Goal: Task Accomplishment & Management: Use online tool/utility

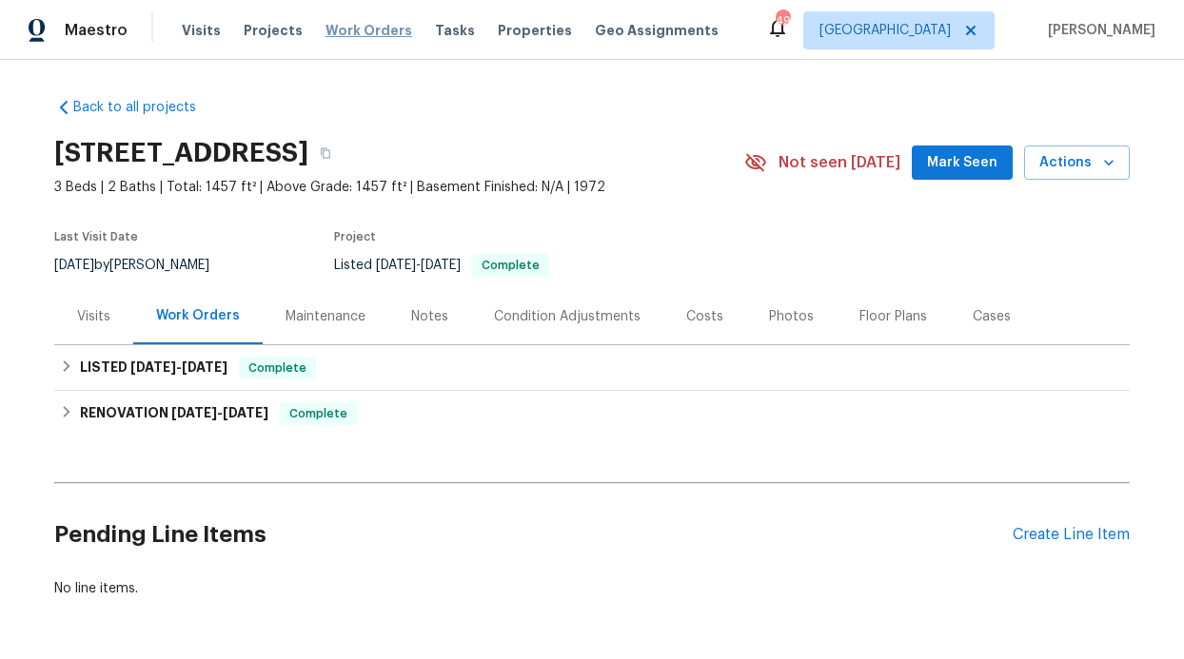
click at [376, 32] on span "Work Orders" at bounding box center [368, 30] width 87 height 19
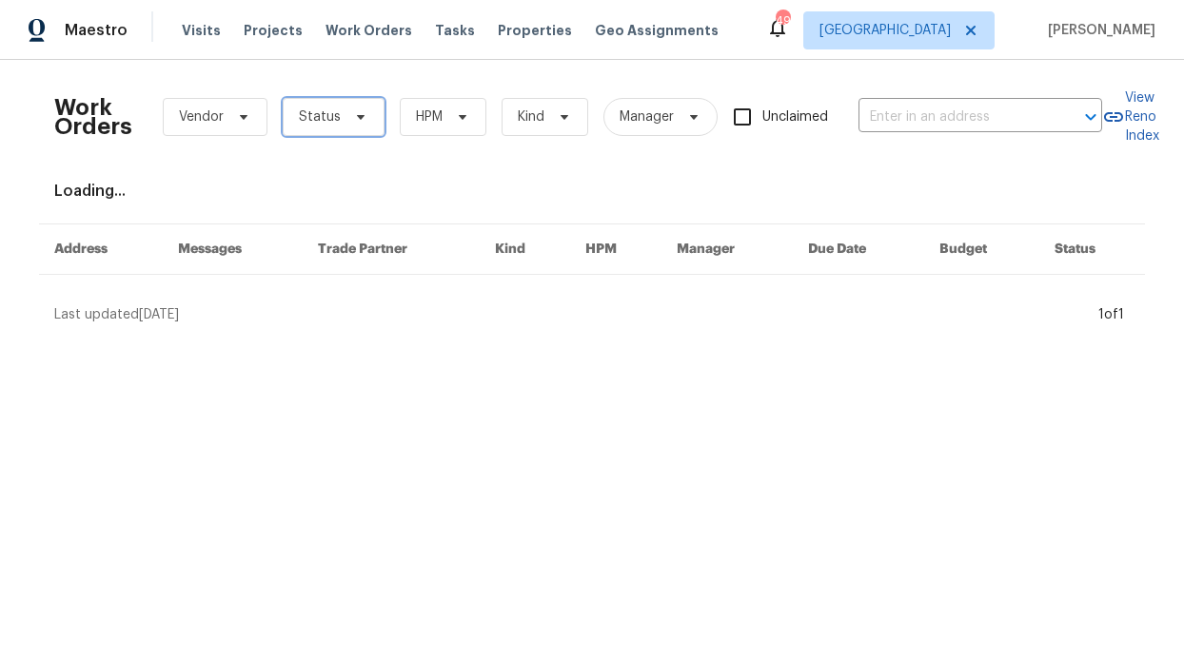
click at [345, 104] on span "Status" at bounding box center [334, 117] width 102 height 38
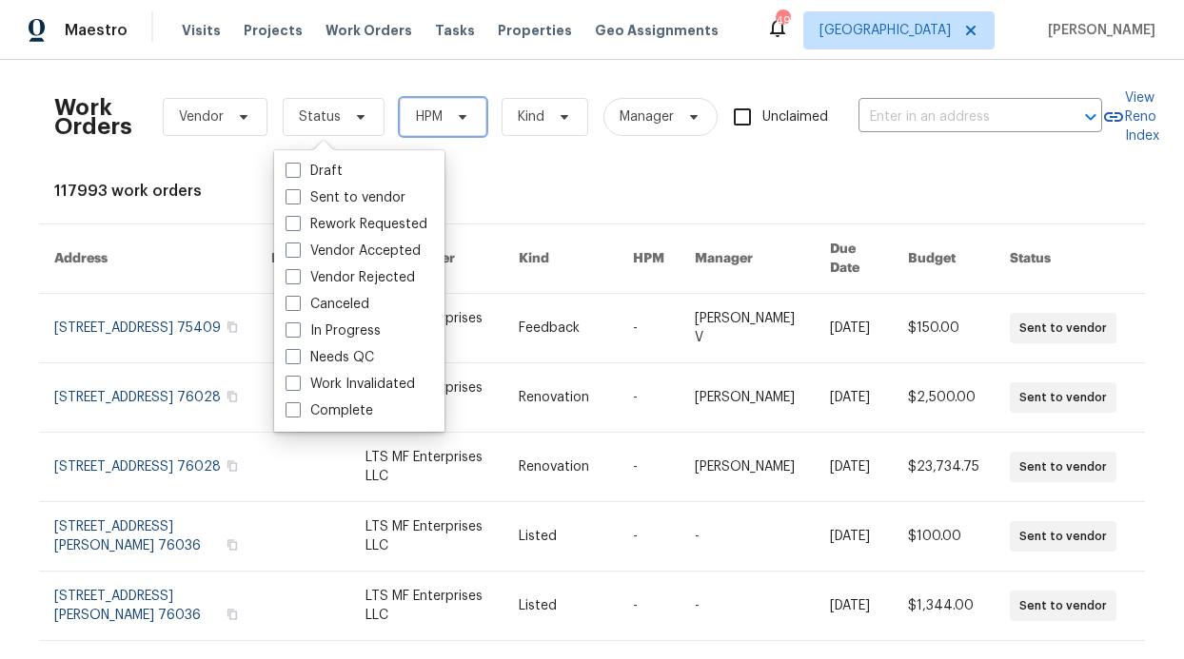
click at [424, 103] on span "HPM" at bounding box center [443, 117] width 87 height 38
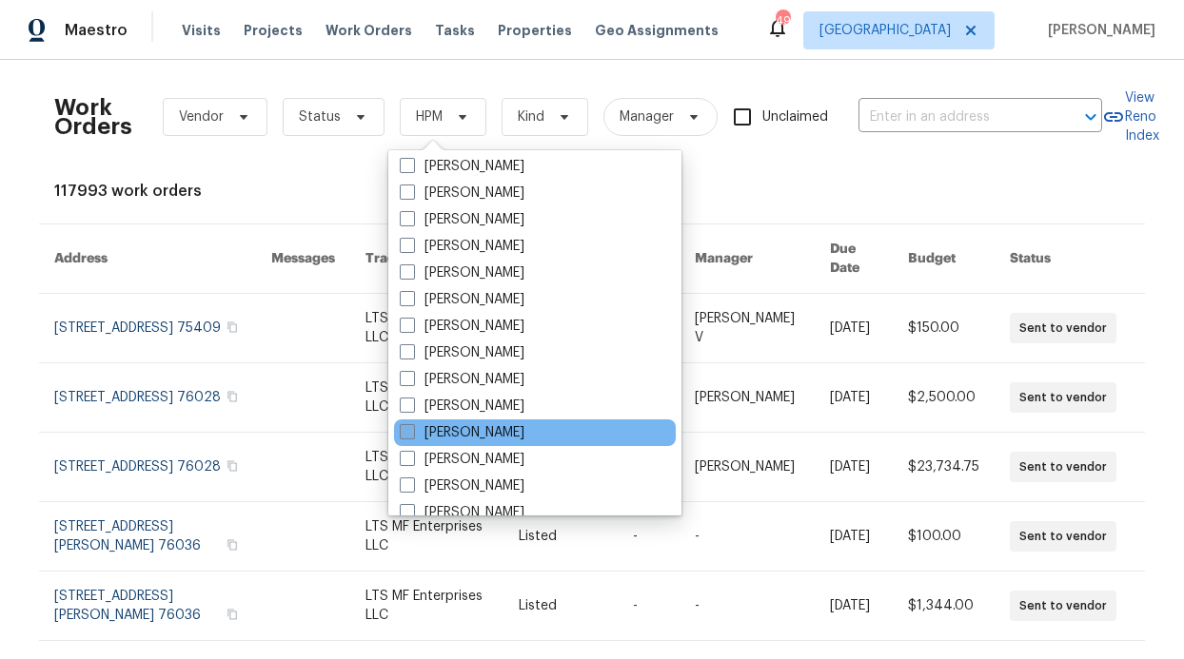
scroll to position [1054, 0]
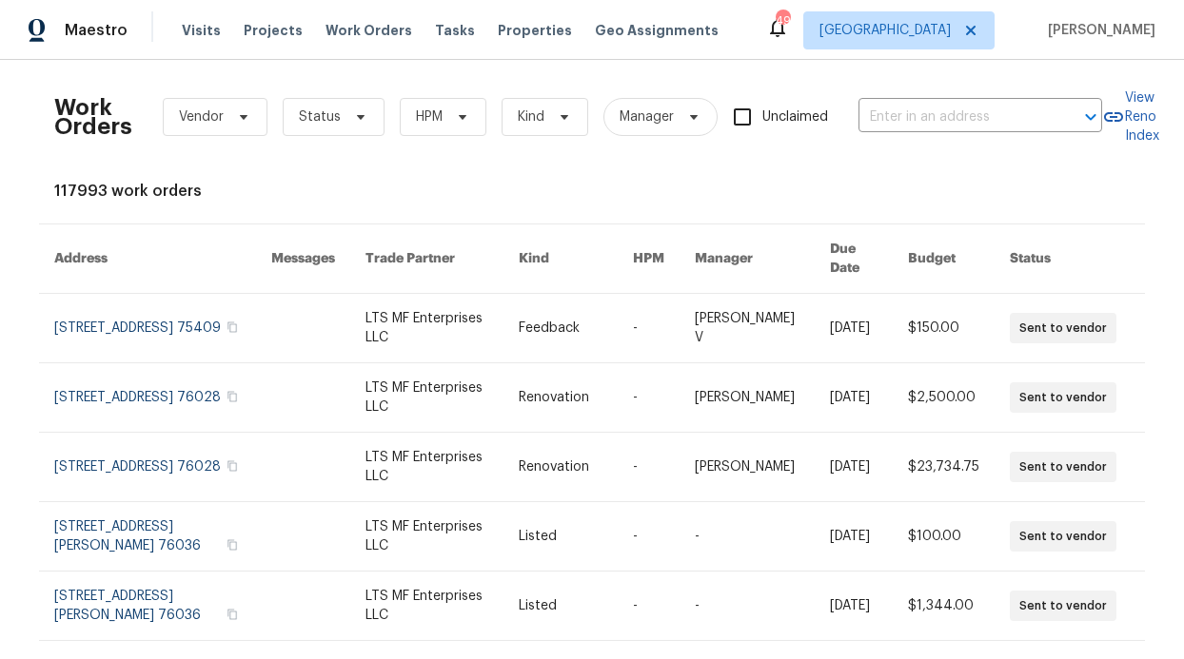
click at [211, 43] on div "Visits Projects Work Orders Tasks Properties Geo Assignments" at bounding box center [461, 30] width 559 height 38
click at [200, 23] on span "Visits" at bounding box center [201, 30] width 39 height 19
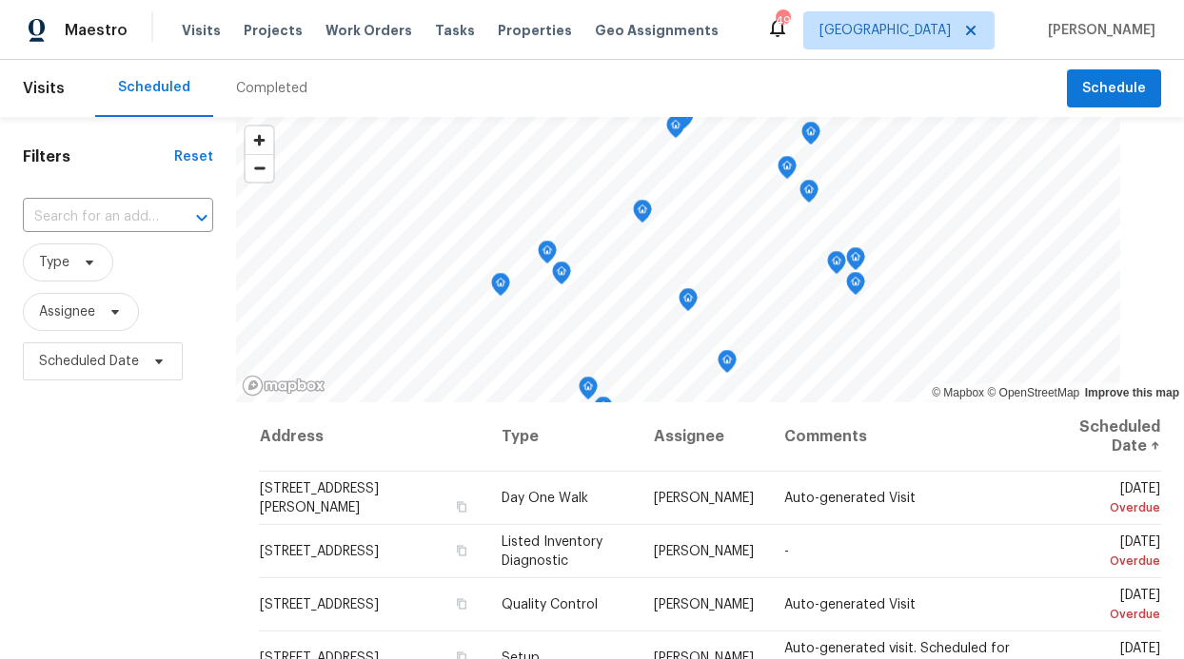
click at [94, 342] on span "Scheduled Date" at bounding box center [118, 361] width 190 height 49
click at [90, 332] on span "Assignee" at bounding box center [118, 311] width 190 height 49
click at [88, 309] on span "Assignee" at bounding box center [67, 312] width 56 height 19
click at [89, 354] on input "search" at bounding box center [133, 373] width 203 height 38
click at [69, 376] on input "search" at bounding box center [133, 373] width 203 height 38
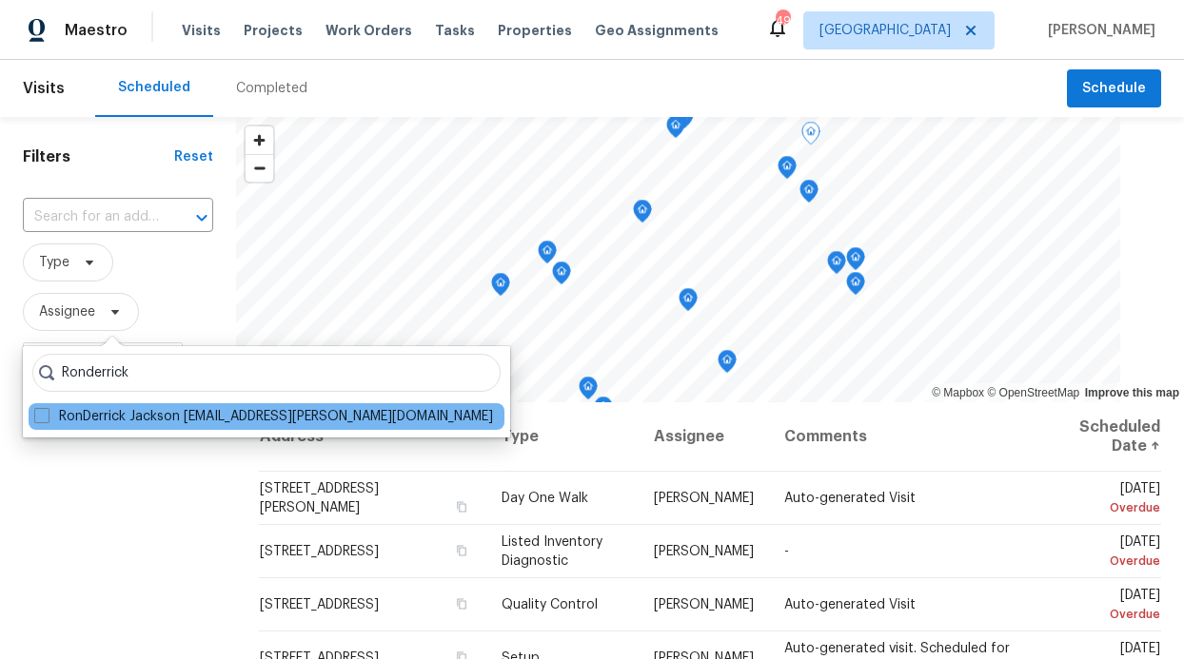
type input "Ronderrick"
click at [284, 429] on div "RonDerrick Jackson ron.jackson@opendoor.com" at bounding box center [267, 416] width 476 height 27
click at [271, 416] on label "RonDerrick Jackson ron.jackson@opendoor.com" at bounding box center [263, 416] width 459 height 19
click at [47, 416] on input "RonDerrick Jackson ron.jackson@opendoor.com" at bounding box center [40, 413] width 12 height 12
checkbox input "true"
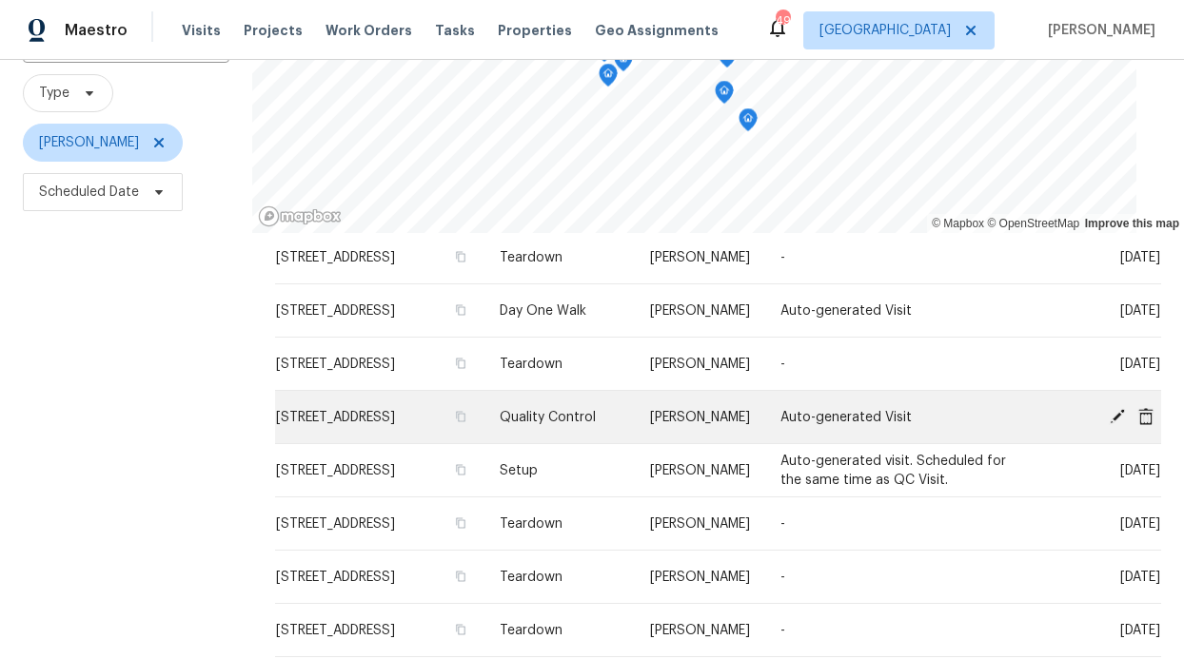
scroll to position [284, 0]
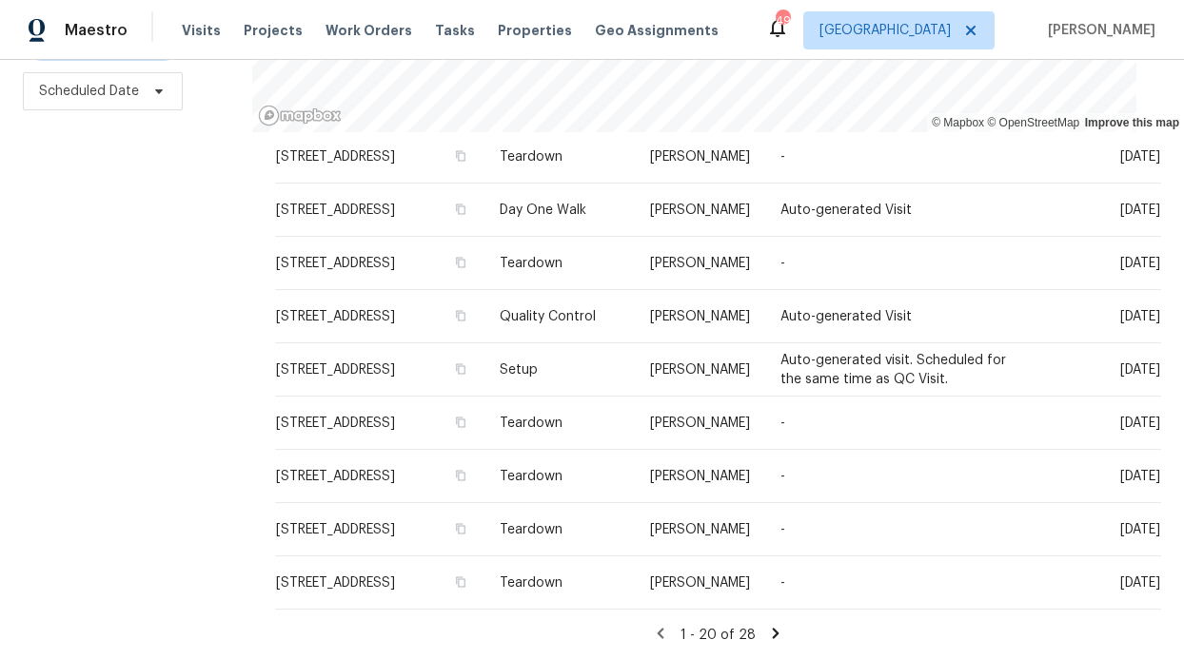
click at [740, 625] on div "1 - 20 of 28" at bounding box center [718, 635] width 886 height 20
click at [767, 625] on icon at bounding box center [775, 633] width 17 height 17
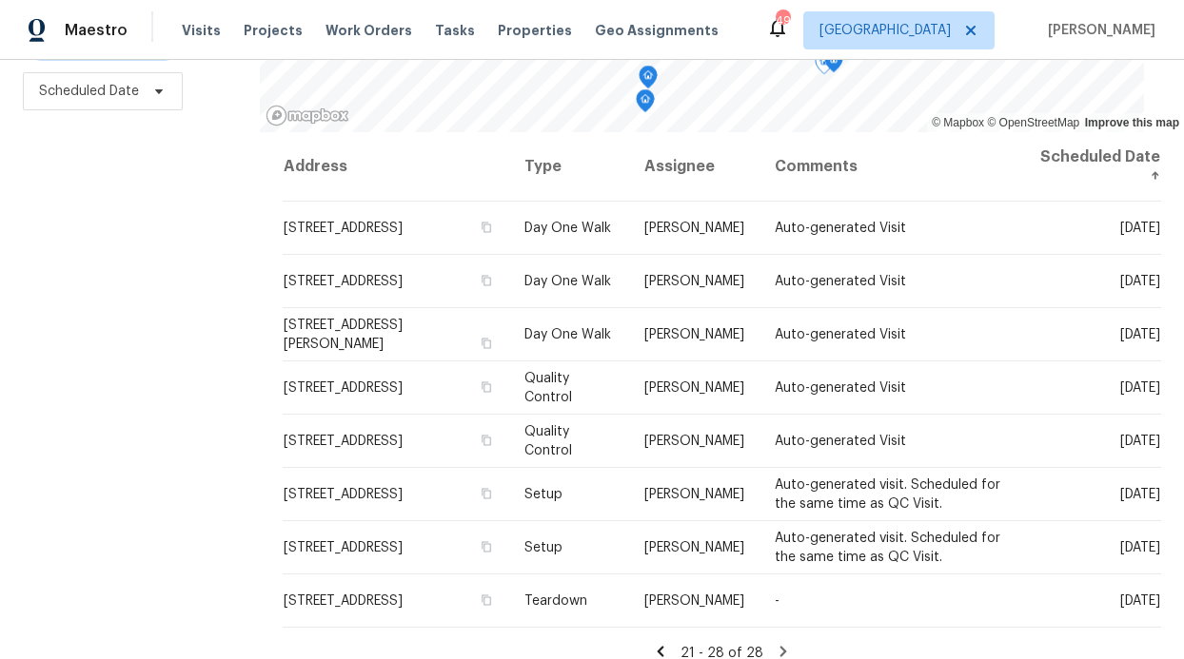
scroll to position [0, 0]
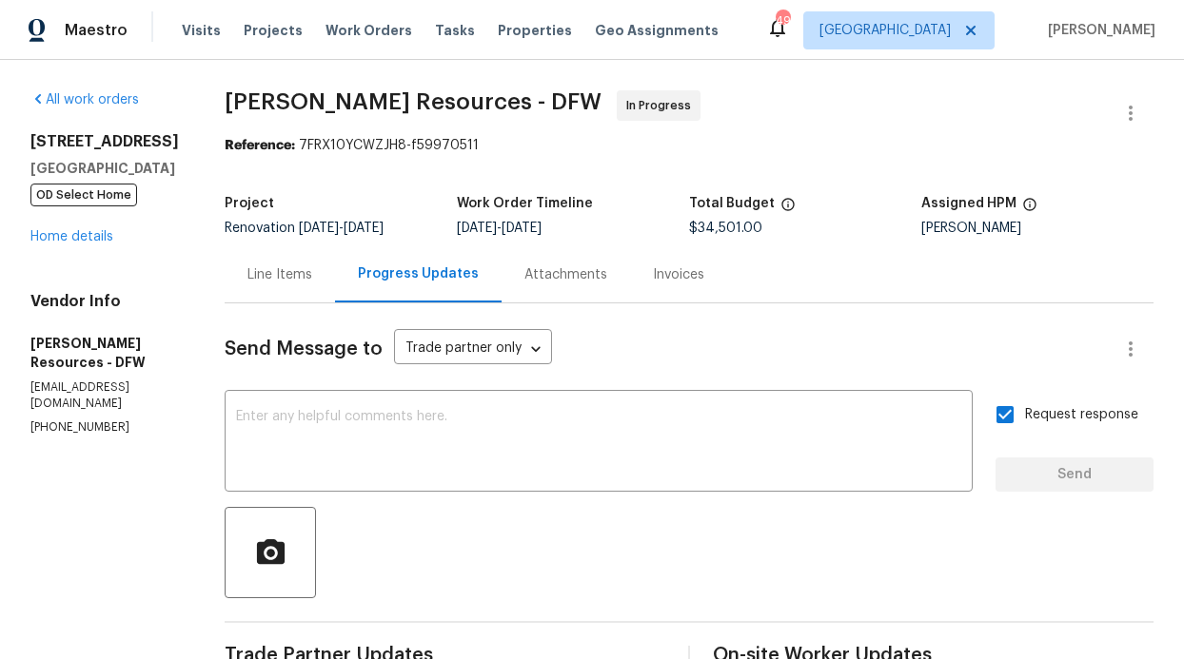
click at [267, 50] on div "Maestro Visits Projects Work Orders Tasks Properties Geo Assignments 49 [GEOGRA…" at bounding box center [592, 30] width 1184 height 60
click at [280, 37] on span "Projects" at bounding box center [273, 30] width 59 height 19
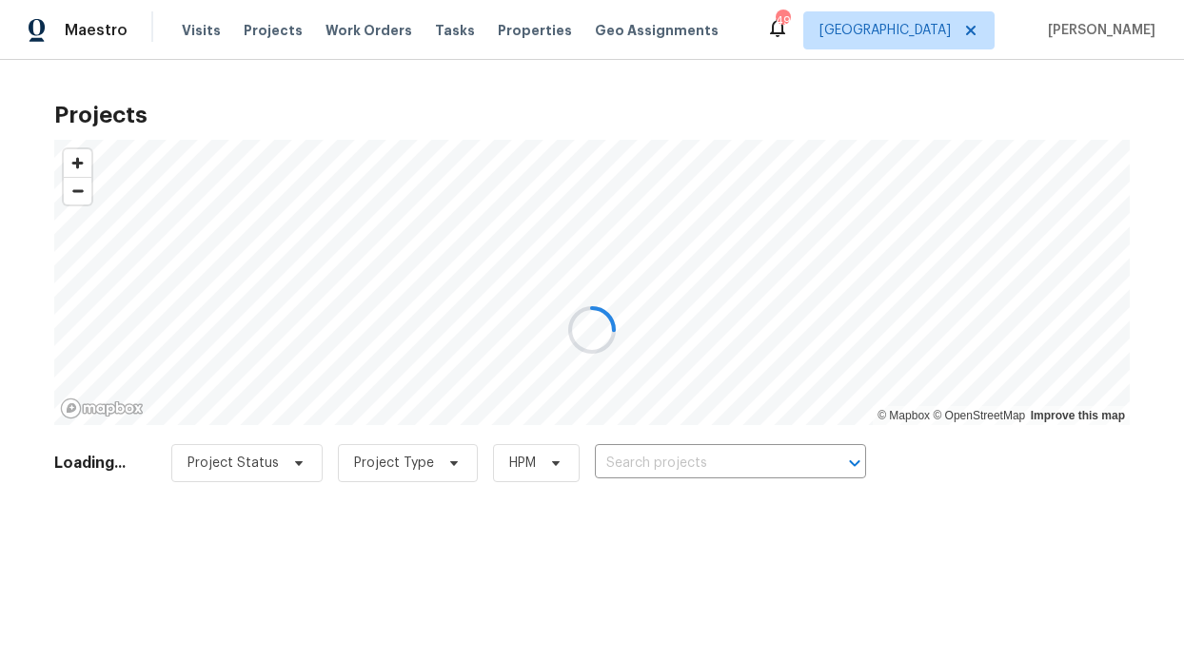
click at [378, 34] on div at bounding box center [592, 329] width 1184 height 659
click at [379, 31] on div at bounding box center [592, 329] width 1184 height 659
click at [377, 29] on div at bounding box center [592, 329] width 1184 height 659
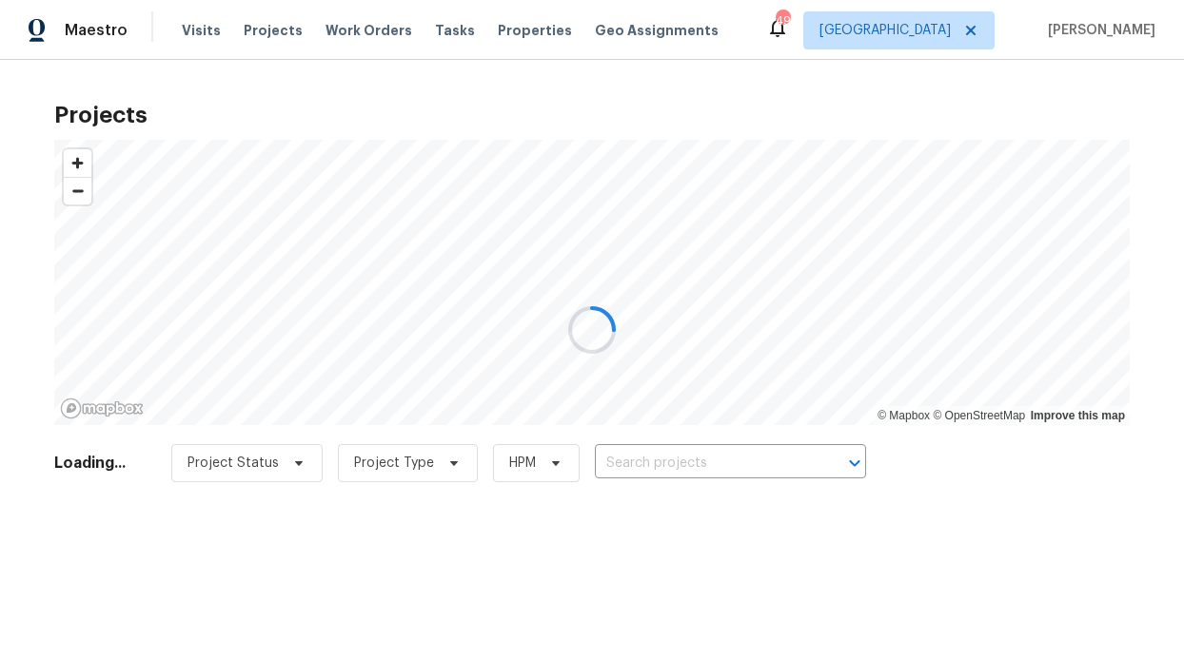
click at [354, 27] on div at bounding box center [592, 329] width 1184 height 659
click at [343, 34] on span "Work Orders" at bounding box center [368, 30] width 87 height 19
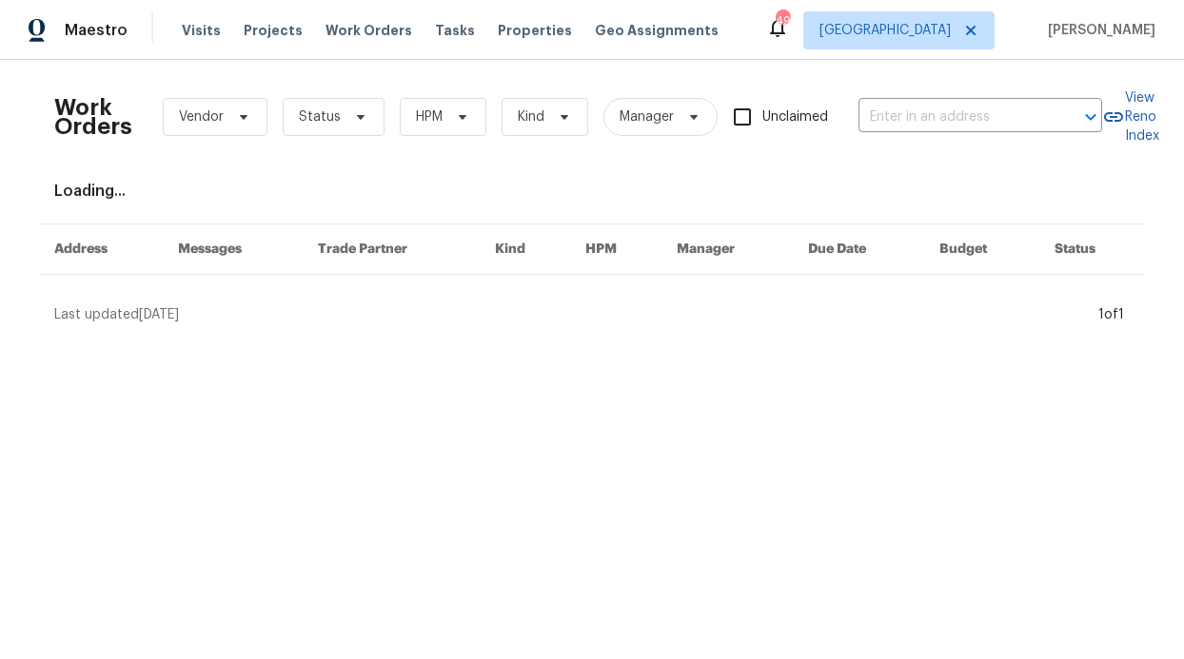
drag, startPoint x: 428, startPoint y: 96, endPoint x: 436, endPoint y: 110, distance: 16.2
click at [428, 96] on div "Work Orders Vendor Status HPM Kind Manager Unclaimed ​" at bounding box center [578, 117] width 1048 height 84
click at [435, 112] on span "HPM" at bounding box center [443, 117] width 87 height 38
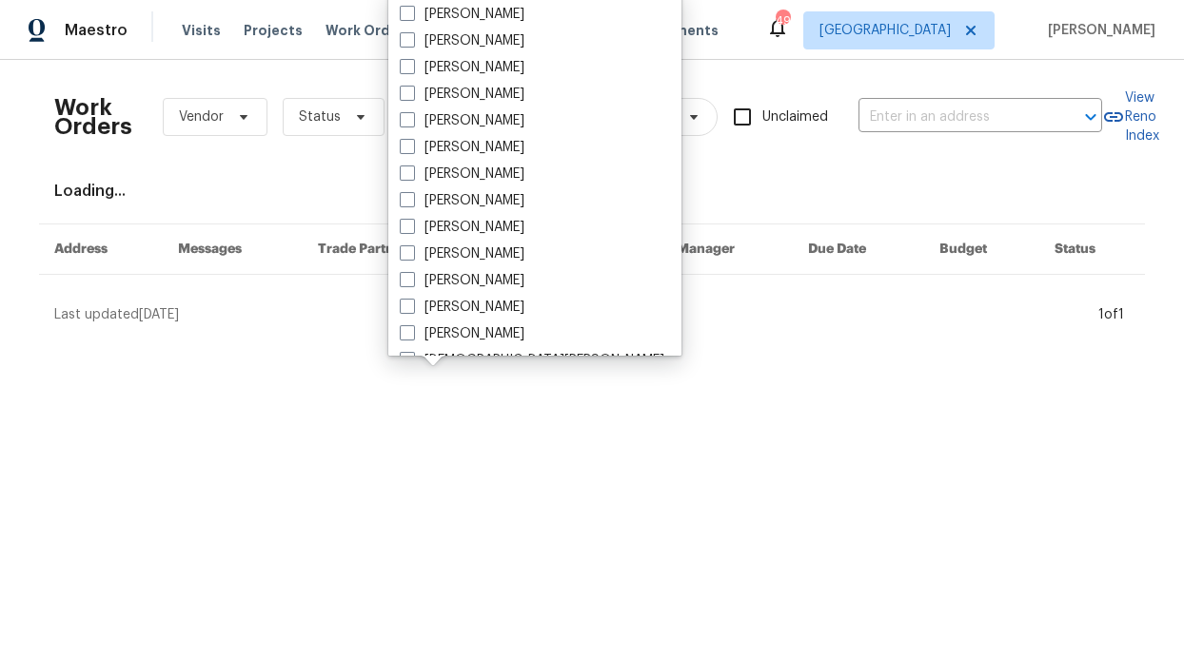
scroll to position [1062, 0]
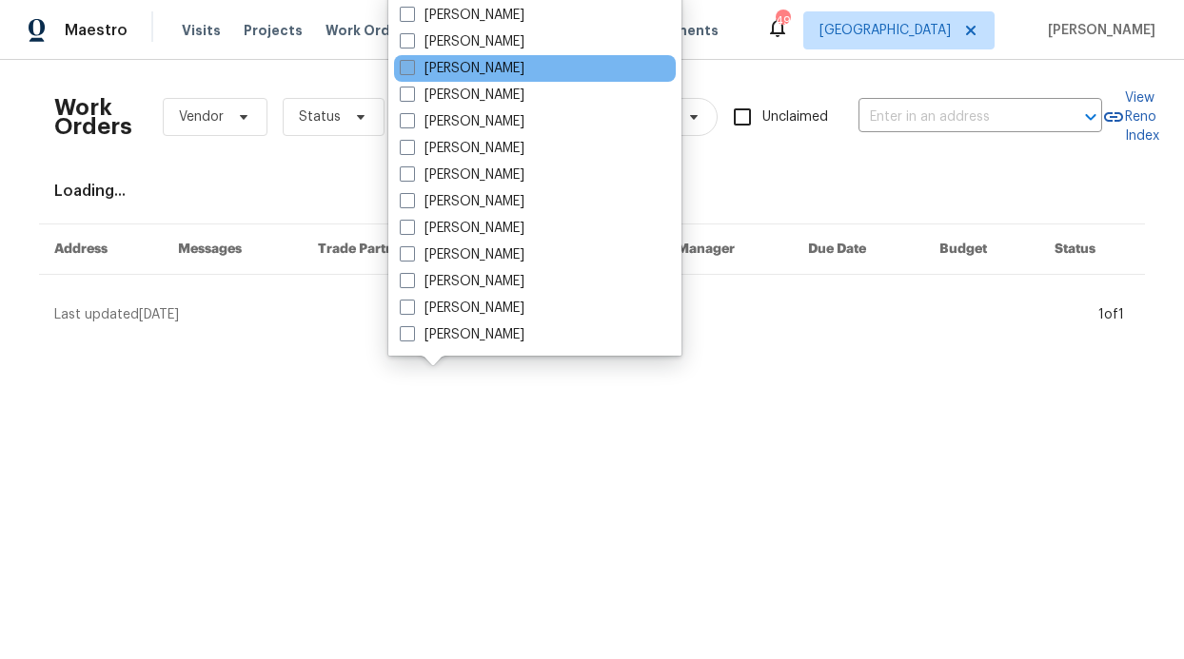
click at [495, 74] on label "[PERSON_NAME]" at bounding box center [462, 68] width 125 height 19
click at [412, 71] on input "[PERSON_NAME]" at bounding box center [406, 65] width 12 height 12
checkbox input "true"
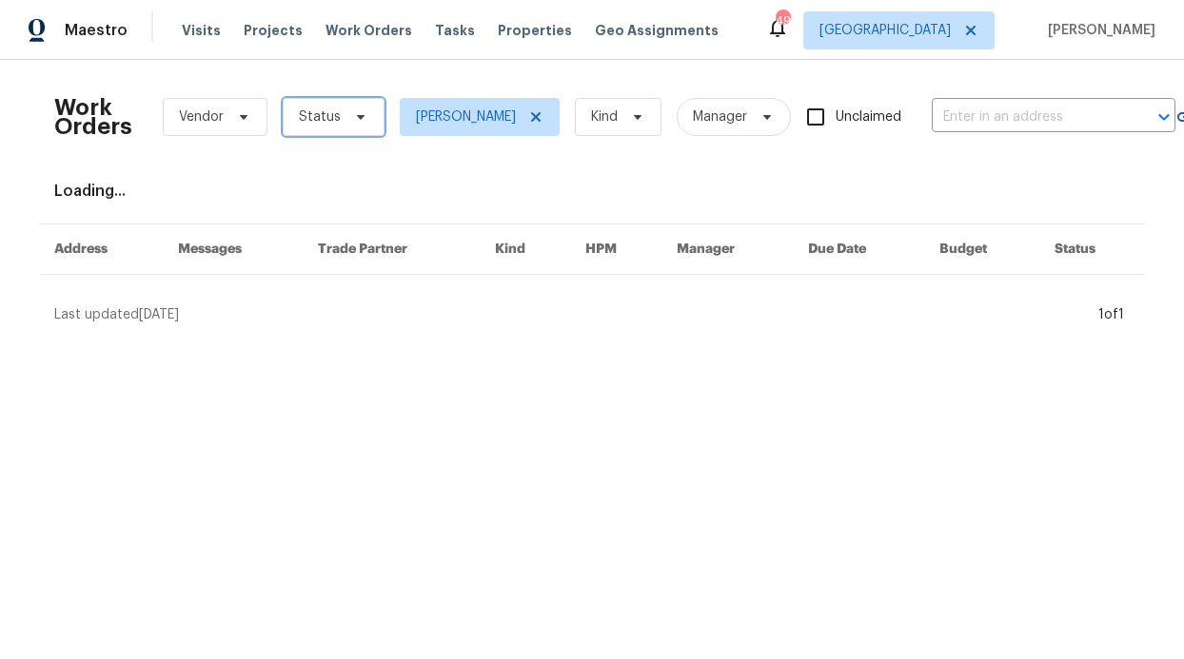
click at [319, 102] on span "Status" at bounding box center [334, 117] width 102 height 38
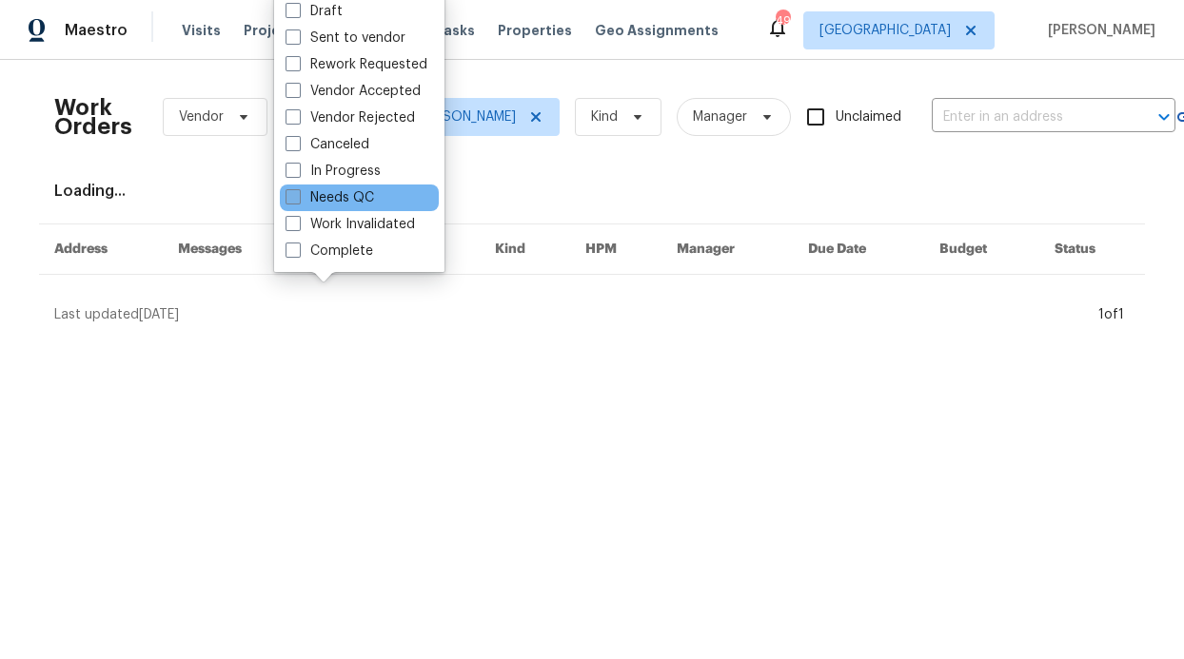
click at [351, 194] on label "Needs QC" at bounding box center [329, 197] width 88 height 19
click at [298, 194] on input "Needs QC" at bounding box center [291, 194] width 12 height 12
checkbox input "true"
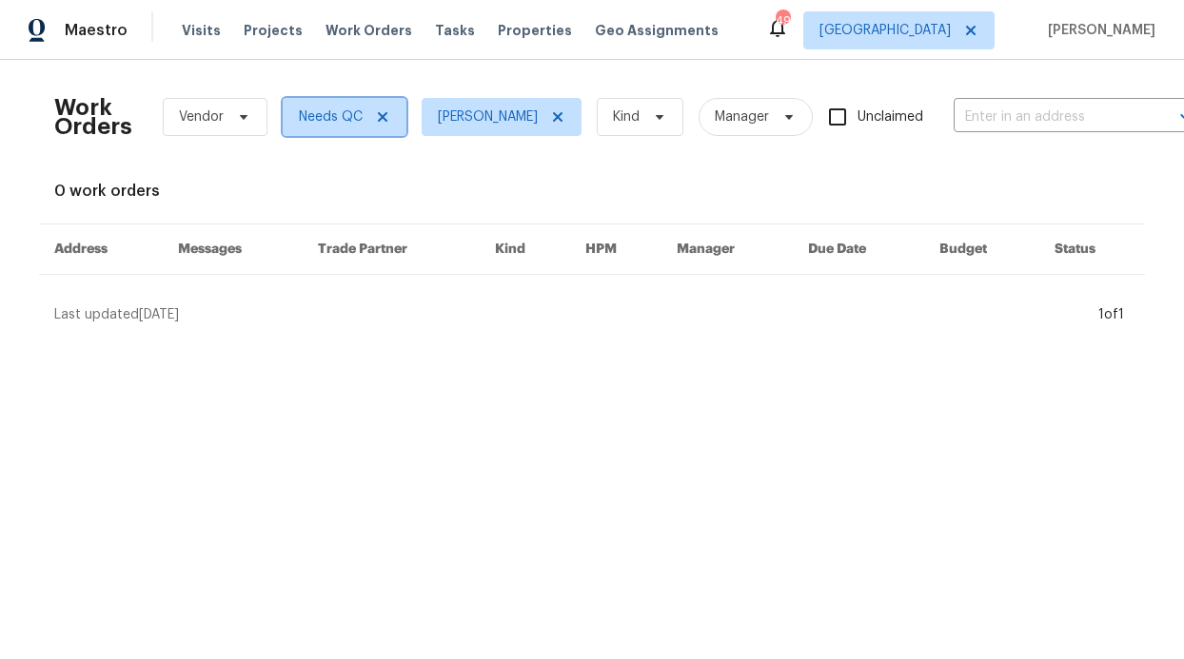
click at [375, 123] on icon at bounding box center [382, 116] width 15 height 15
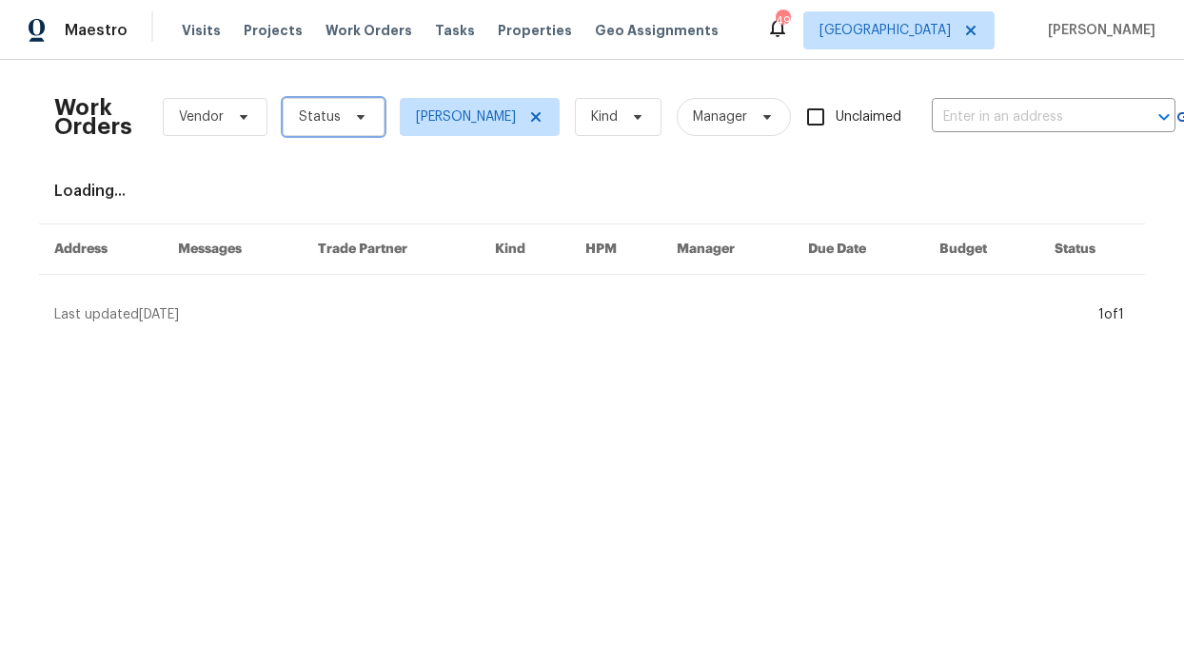
click at [369, 124] on span "Status" at bounding box center [334, 117] width 102 height 38
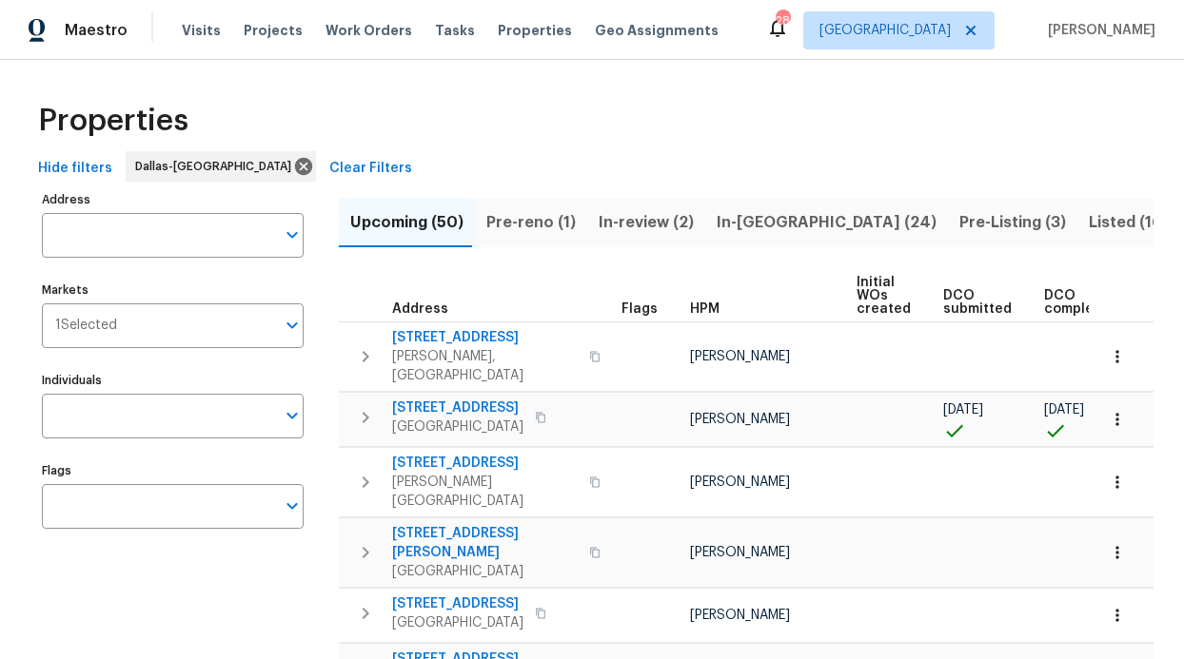
click at [463, 32] on div "Visits Projects Work Orders Tasks Properties Geo Assignments" at bounding box center [461, 30] width 559 height 38
click at [470, 34] on div "Visits Projects Work Orders Tasks Properties Geo Assignments" at bounding box center [461, 30] width 559 height 38
click at [498, 33] on span "Properties" at bounding box center [535, 30] width 74 height 19
